Goal: Check status: Check status

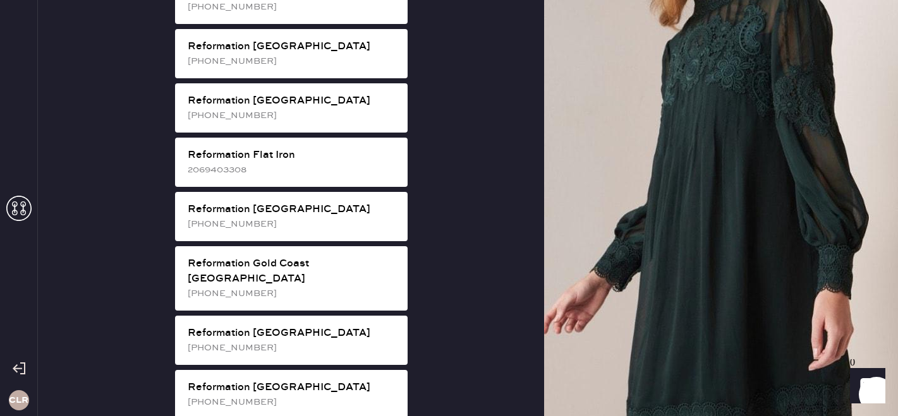
scroll to position [807, 0]
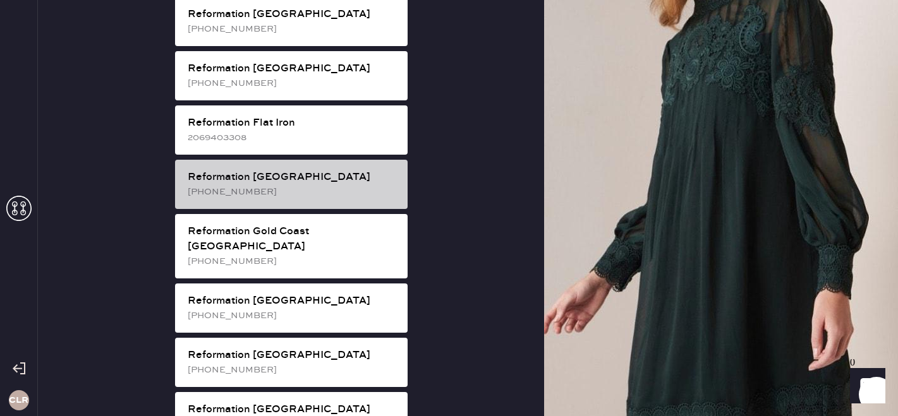
click at [320, 185] on div "[PHONE_NUMBER]" at bounding box center [293, 192] width 210 height 14
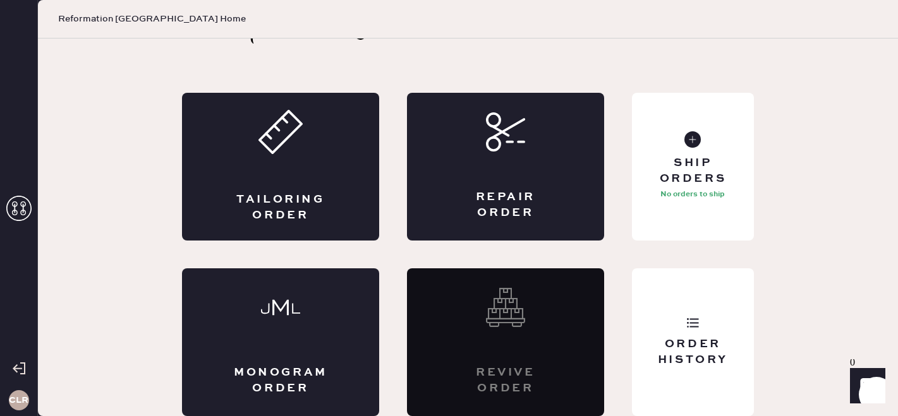
scroll to position [42, 0]
click at [703, 345] on div "Order History" at bounding box center [693, 353] width 102 height 32
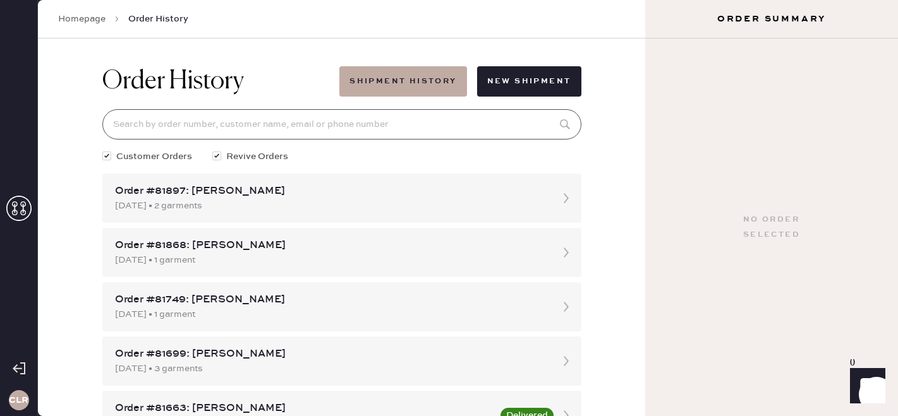
click at [244, 132] on input at bounding box center [341, 124] width 479 height 30
paste input "[EMAIL_ADDRESS][DOMAIN_NAME]"
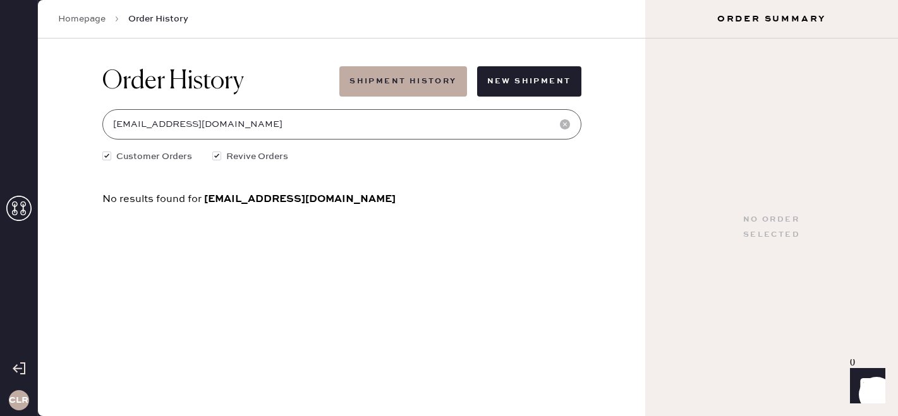
click at [256, 123] on input "[EMAIL_ADDRESS][DOMAIN_NAME]" at bounding box center [341, 124] width 479 height 30
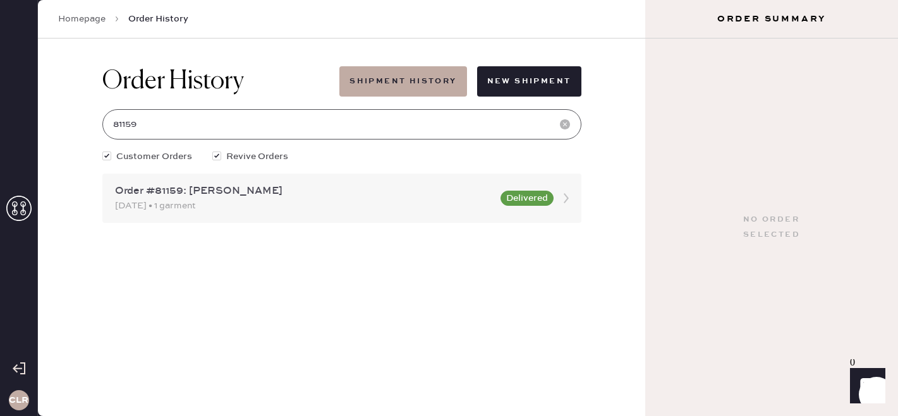
type input "81159"
click at [230, 212] on div "[DATE] • 1 garment" at bounding box center [304, 206] width 378 height 14
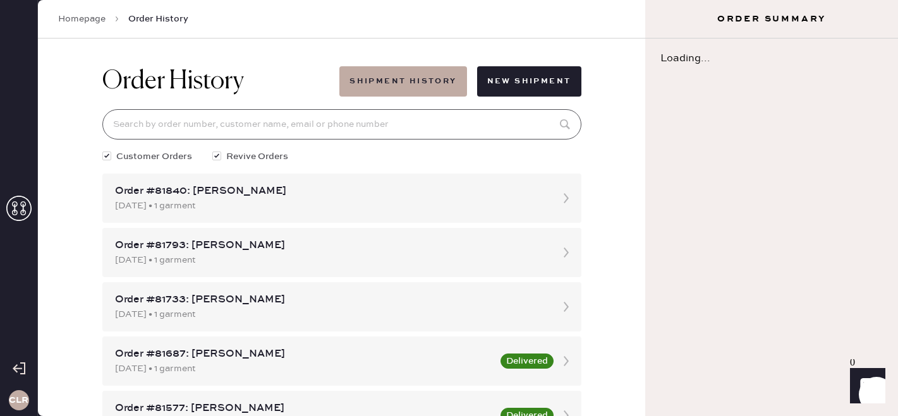
click at [201, 120] on input at bounding box center [341, 124] width 479 height 30
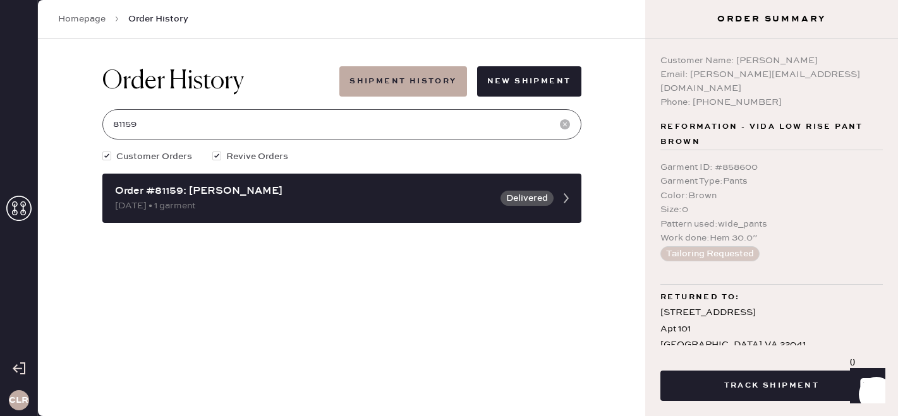
type input "81159"
copy div "Customer Name:"
drag, startPoint x: 735, startPoint y: 60, endPoint x: 889, endPoint y: 44, distance: 154.9
click at [890, 45] on div "Customer Name: [PERSON_NAME] Email: [PERSON_NAME][EMAIL_ADDRESS][DOMAIN_NAME] P…" at bounding box center [771, 192] width 253 height 307
click at [793, 62] on div "Customer Name: [PERSON_NAME]" at bounding box center [771, 61] width 222 height 14
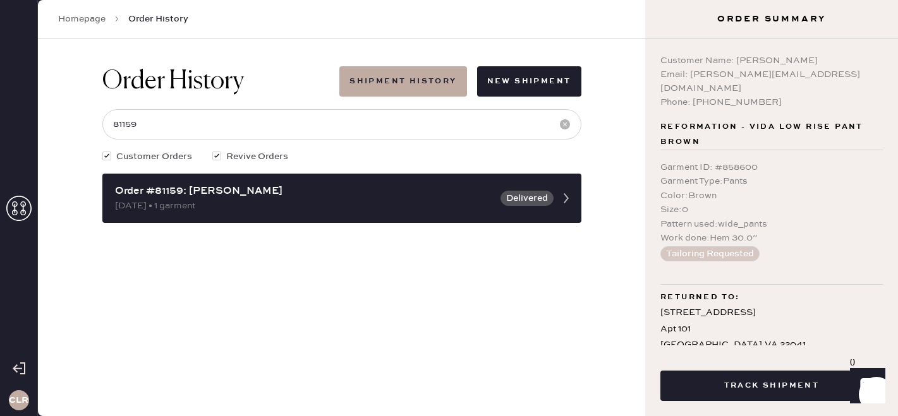
click at [23, 212] on use at bounding box center [18, 208] width 25 height 25
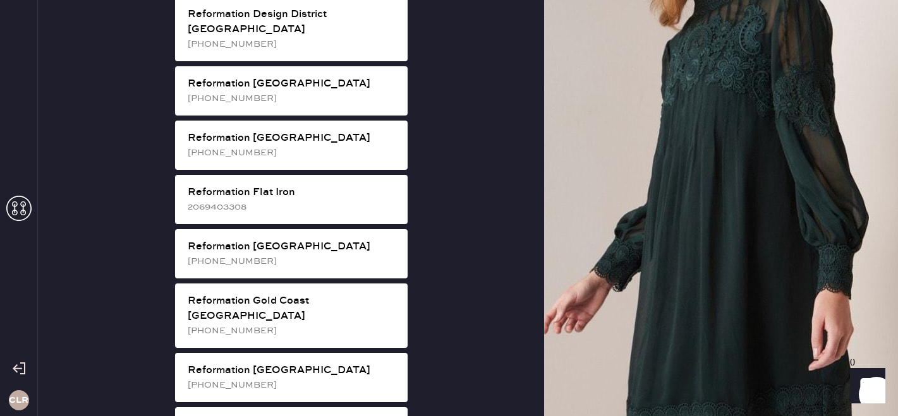
scroll to position [738, 0]
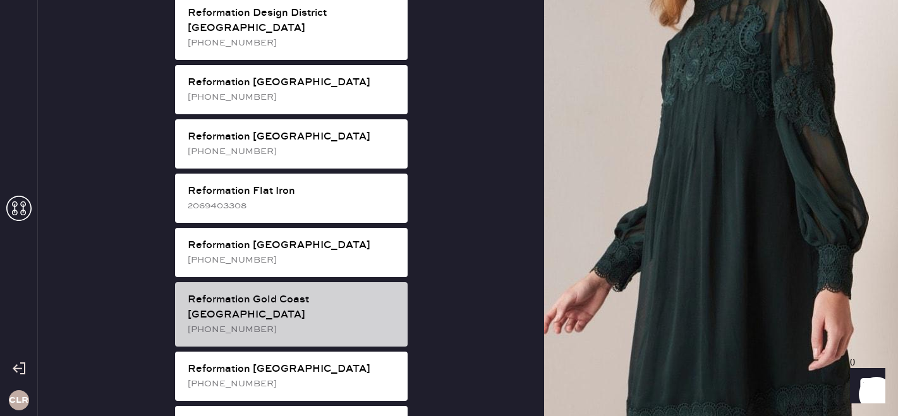
click at [297, 292] on div "Reformation Gold Coast [GEOGRAPHIC_DATA]" at bounding box center [293, 307] width 210 height 30
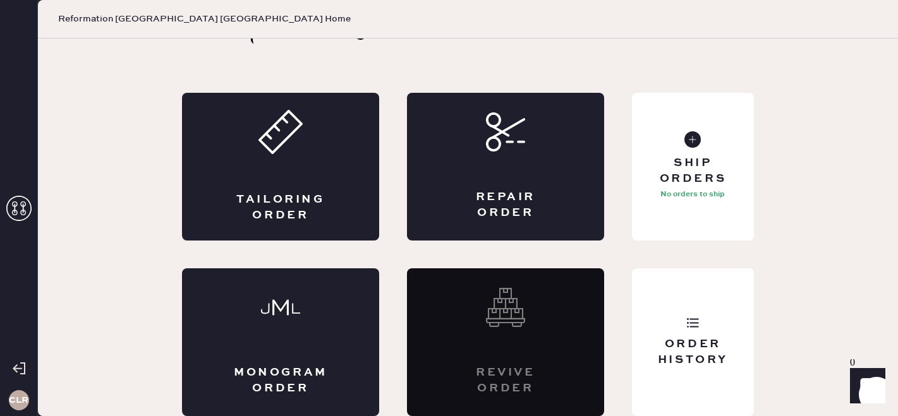
scroll to position [42, 0]
click at [680, 329] on div "Order History" at bounding box center [693, 342] width 122 height 148
